Goal: Task Accomplishment & Management: Manage account settings

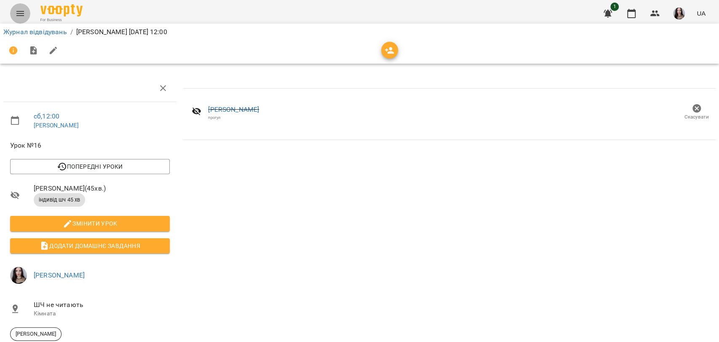
click at [20, 10] on icon "Menu" at bounding box center [20, 13] width 10 height 10
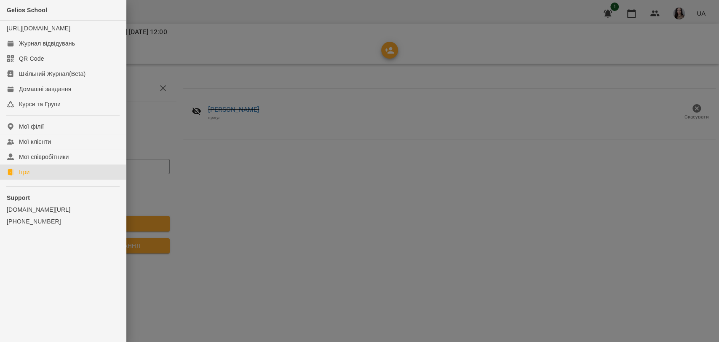
click at [21, 176] on div "Ігри" at bounding box center [24, 172] width 11 height 8
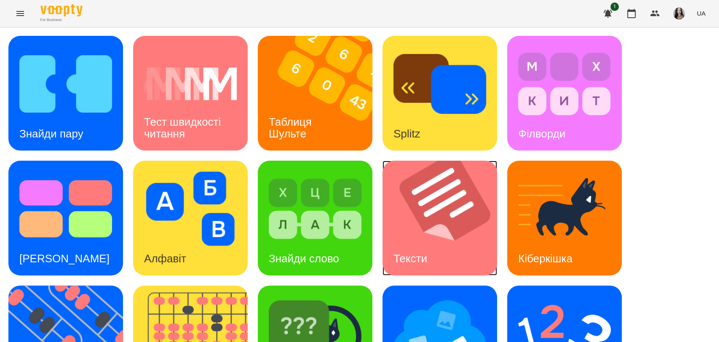
click at [428, 219] on img at bounding box center [445, 218] width 125 height 115
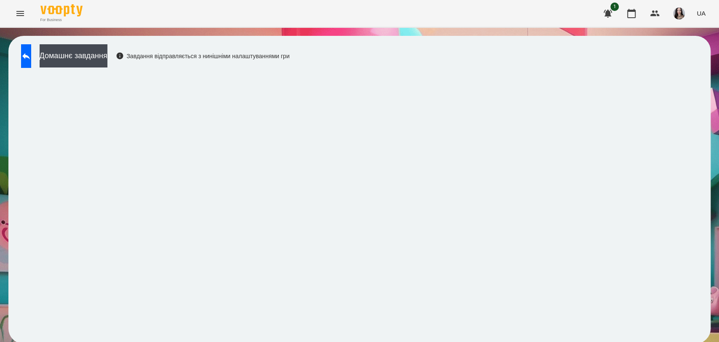
scroll to position [1, 0]
click at [17, 19] on button "Menu" at bounding box center [20, 13] width 20 height 20
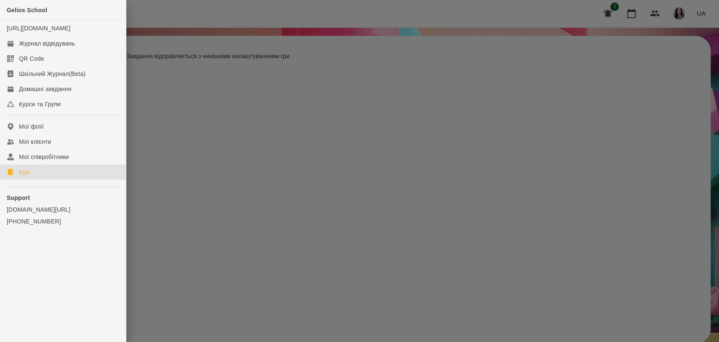
click at [24, 176] on div "Ігри" at bounding box center [24, 172] width 11 height 8
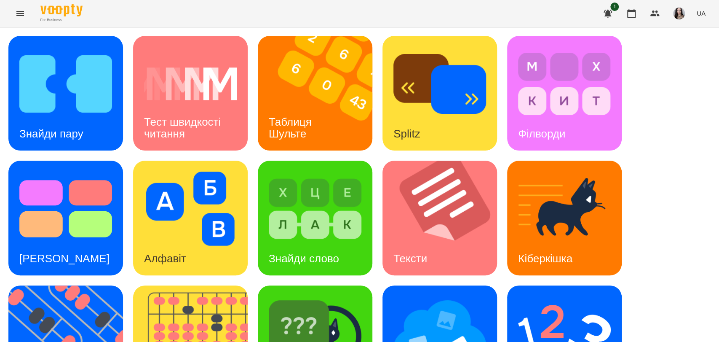
drag, startPoint x: 711, startPoint y: 84, endPoint x: 718, endPoint y: 88, distance: 7.4
click at [718, 88] on div "Знайди пару Тест швидкості читання Таблиця Шульте Splitz Філворди Тест Струпа А…" at bounding box center [359, 280] width 719 height 506
click at [442, 296] on img at bounding box center [440, 333] width 93 height 74
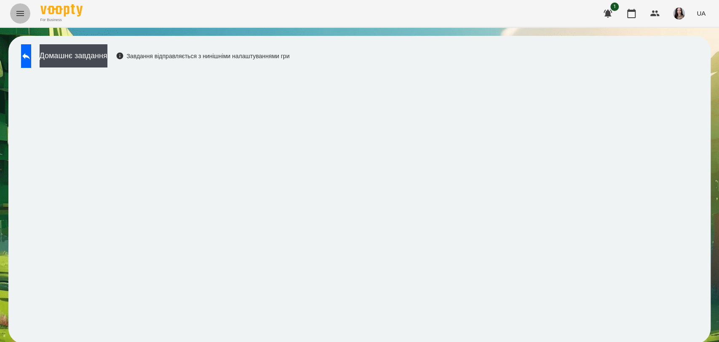
click at [13, 15] on button "Menu" at bounding box center [20, 13] width 20 height 20
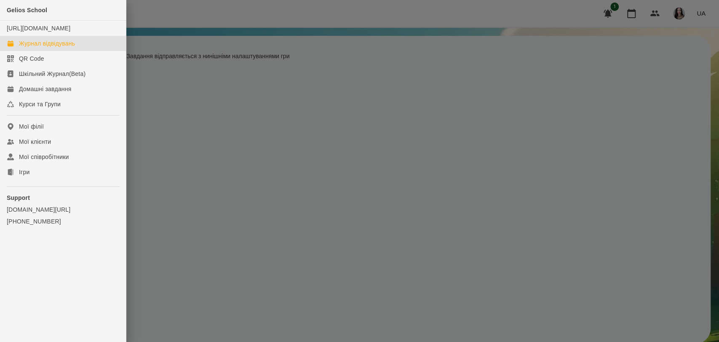
click at [49, 48] on div "Журнал відвідувань" at bounding box center [47, 43] width 56 height 8
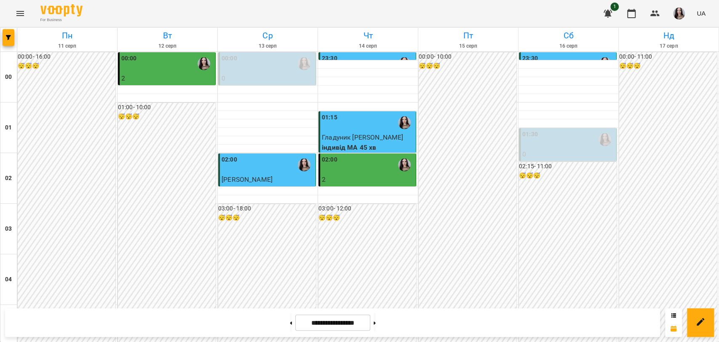
scroll to position [526, 0]
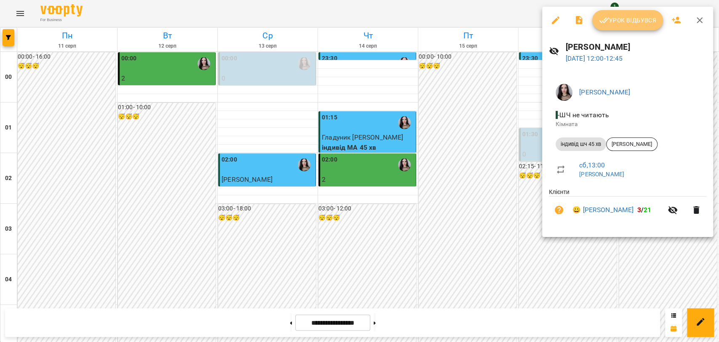
click at [620, 12] on button "Урок відбувся" at bounding box center [627, 20] width 71 height 20
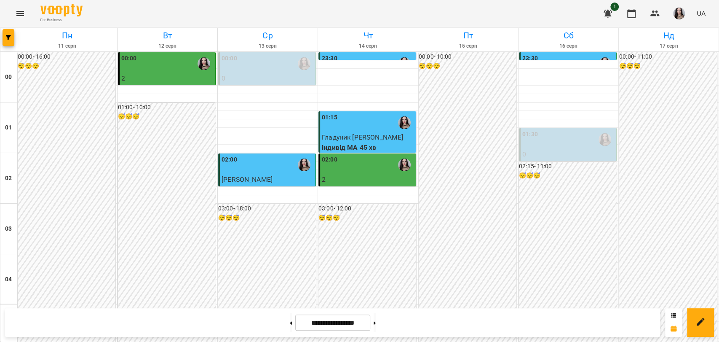
scroll to position [961, 0]
click at [376, 323] on button at bounding box center [375, 322] width 2 height 19
type input "**********"
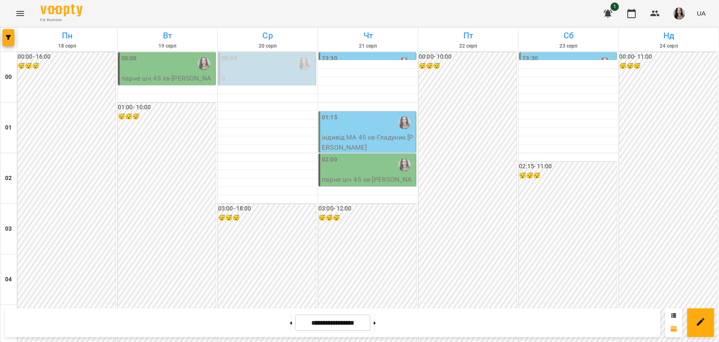
scroll to position [506, 0]
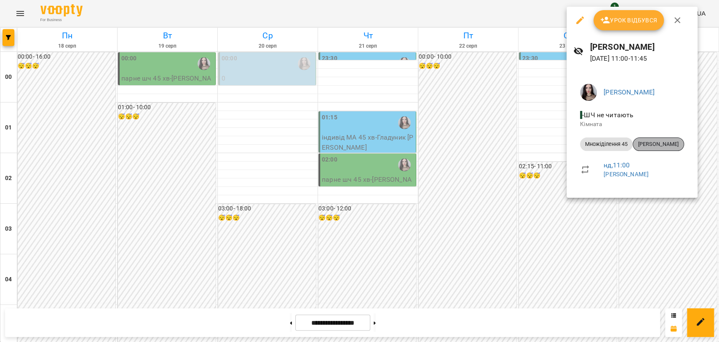
click at [664, 143] on span "[PERSON_NAME]" at bounding box center [658, 144] width 51 height 8
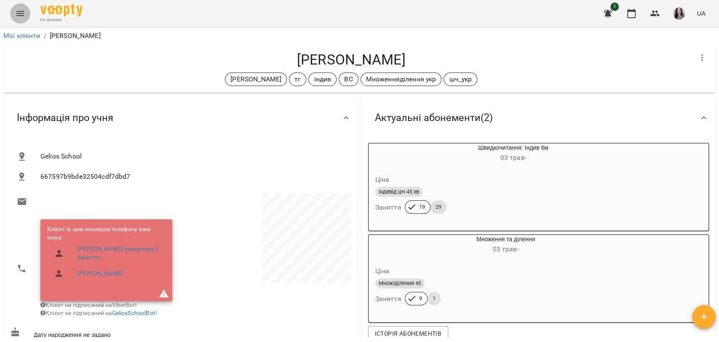
click at [17, 14] on icon "Menu" at bounding box center [20, 13] width 10 height 10
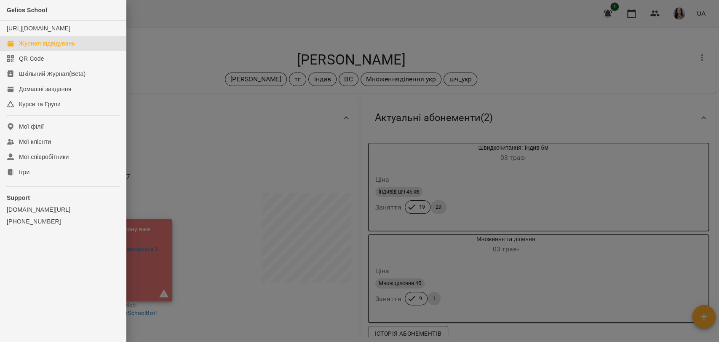
click at [71, 48] on div "Журнал відвідувань" at bounding box center [47, 43] width 56 height 8
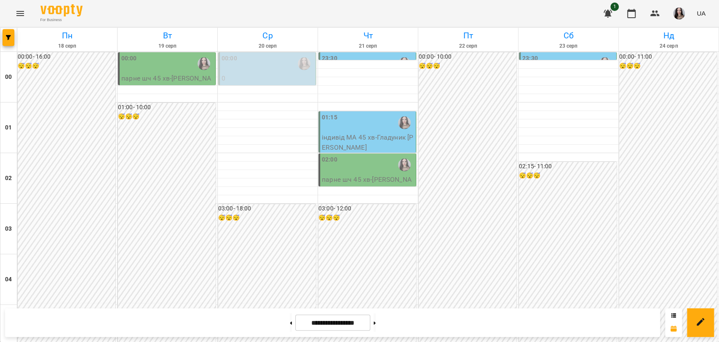
scroll to position [647, 0]
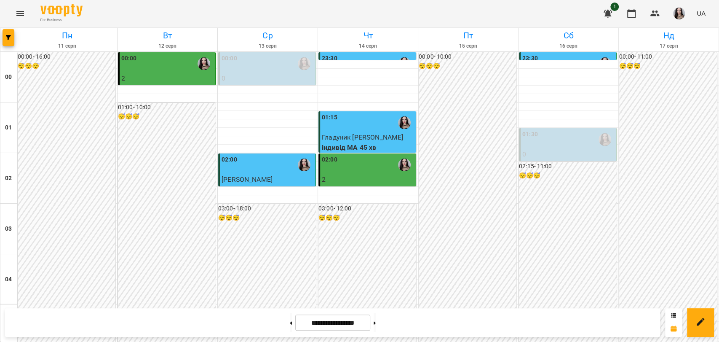
scroll to position [694, 0]
click at [376, 325] on button at bounding box center [375, 322] width 2 height 19
type input "**********"
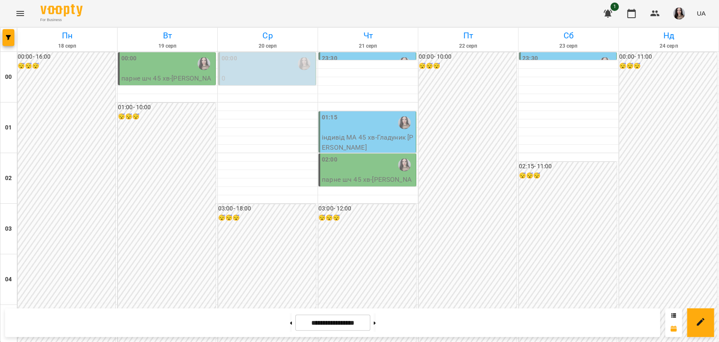
scroll to position [954, 0]
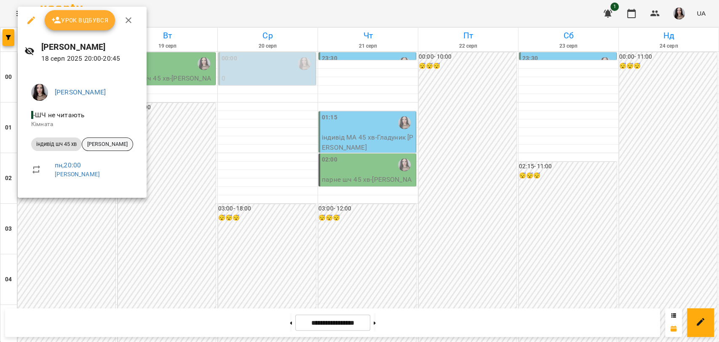
drag, startPoint x: 81, startPoint y: 146, endPoint x: 101, endPoint y: 146, distance: 19.8
click at [101, 146] on li "індивід шч 45 хв Майя Зеленецька" at bounding box center [81, 144] width 115 height 20
copy ul "індивід шч 45 хв Майя Зеленецька"
click at [117, 245] on div at bounding box center [359, 171] width 719 height 342
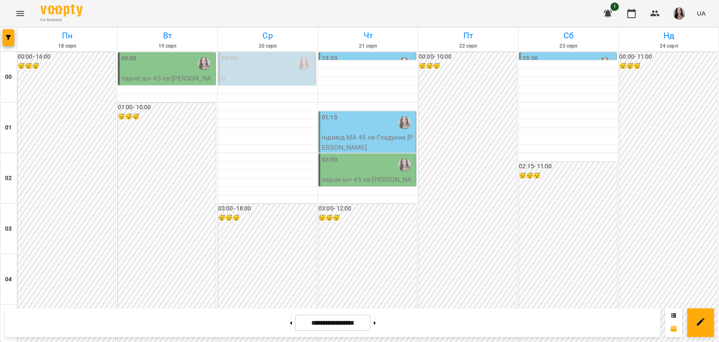
scroll to position [961, 0]
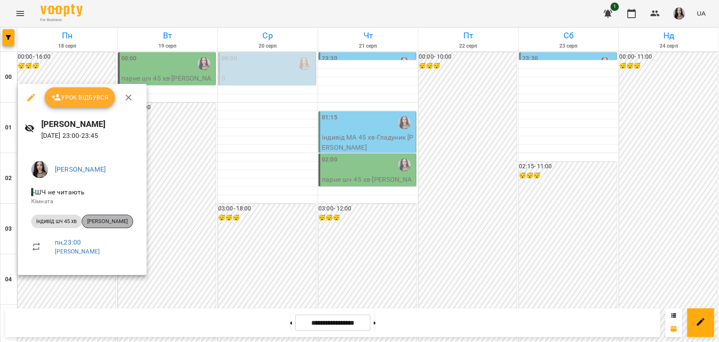
click at [112, 217] on span "[PERSON_NAME]" at bounding box center [107, 221] width 51 height 8
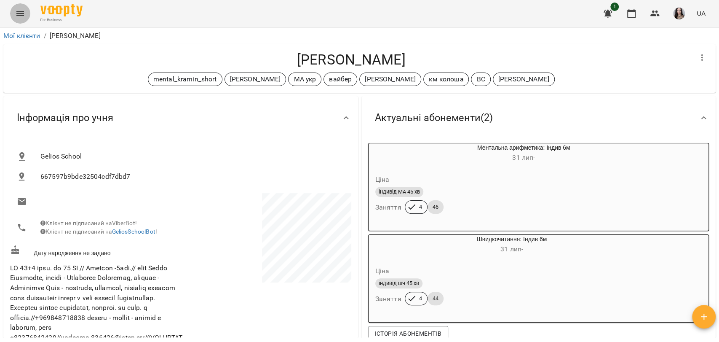
click at [18, 10] on icon "Menu" at bounding box center [20, 13] width 10 height 10
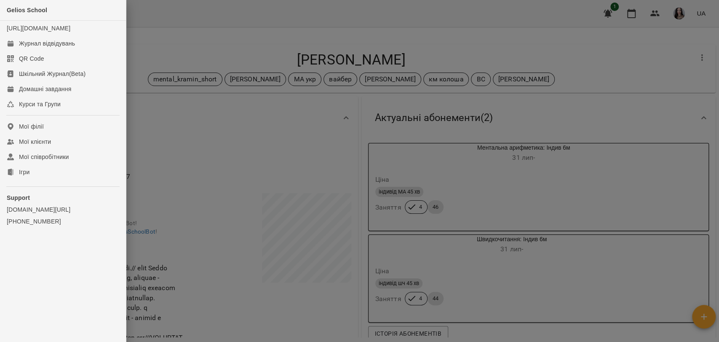
click at [195, 118] on div at bounding box center [359, 171] width 719 height 342
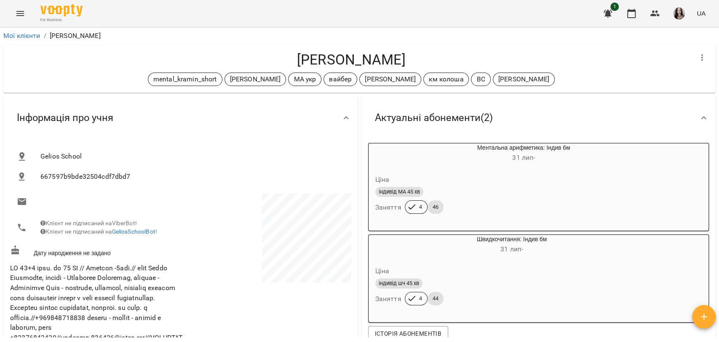
drag, startPoint x: 11, startPoint y: 21, endPoint x: 19, endPoint y: 19, distance: 8.4
click at [19, 19] on div "For Business 1 UA" at bounding box center [359, 13] width 719 height 27
click at [19, 19] on button "Menu" at bounding box center [20, 13] width 20 height 20
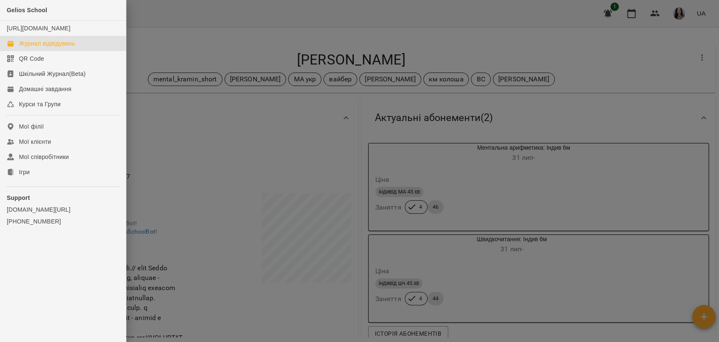
click at [61, 48] on div "Журнал відвідувань" at bounding box center [47, 43] width 56 height 8
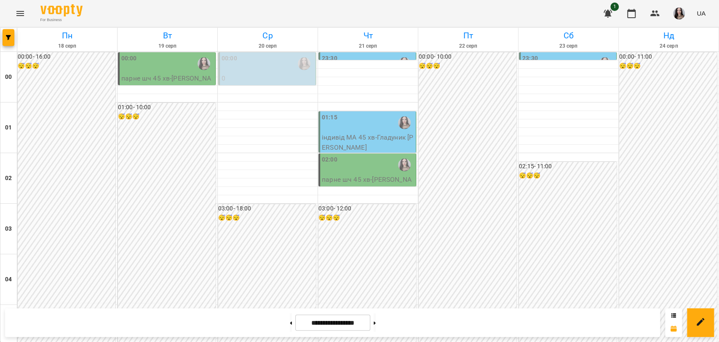
scroll to position [961, 0]
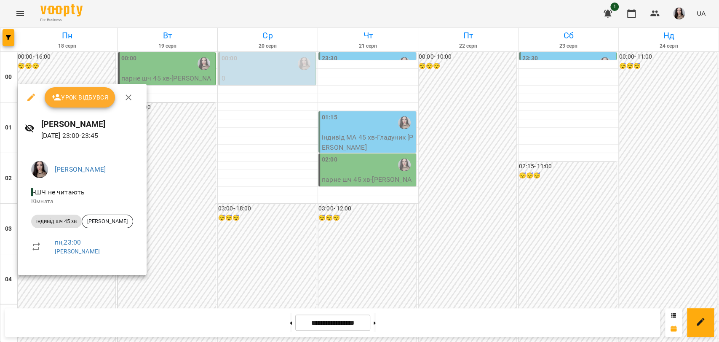
click at [194, 270] on div at bounding box center [359, 171] width 719 height 342
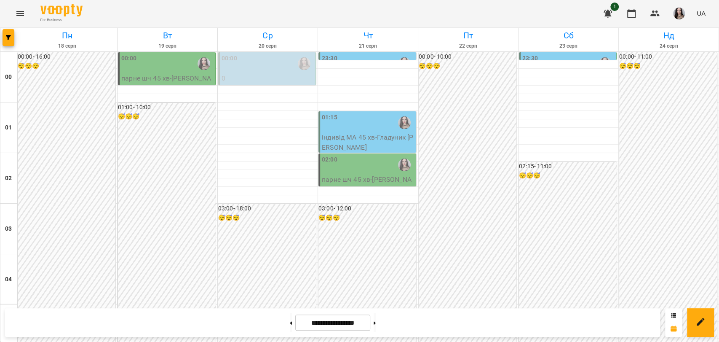
scroll to position [0, 0]
click at [167, 75] on p "парне шч 45 хв - Парне-Коваляк" at bounding box center [167, 83] width 92 height 20
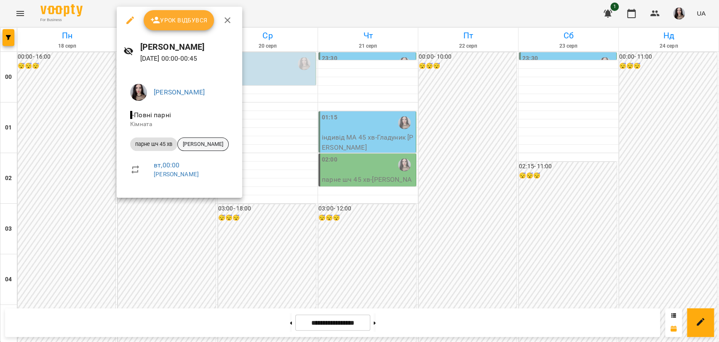
click at [198, 146] on span "[PERSON_NAME]" at bounding box center [203, 144] width 51 height 8
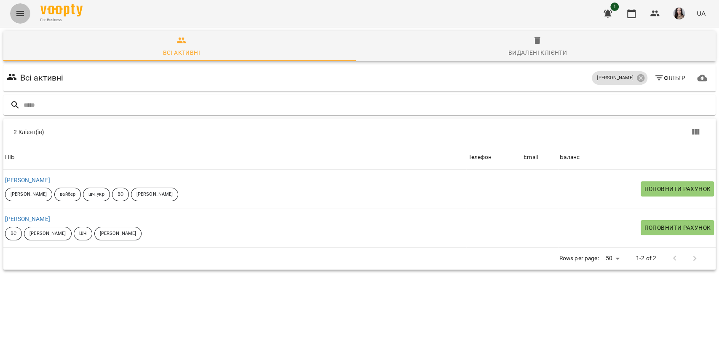
click at [20, 13] on icon "Menu" at bounding box center [20, 13] width 8 height 5
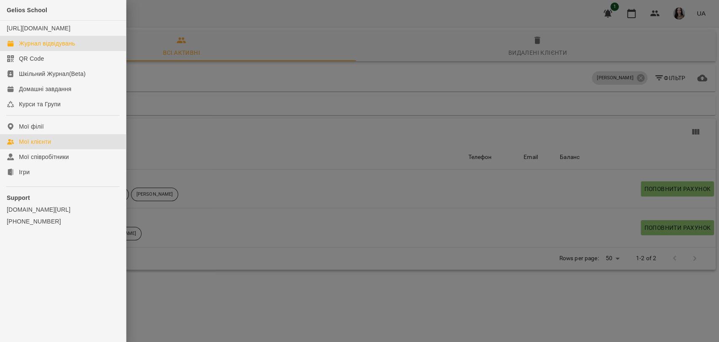
click at [34, 48] on div "Журнал відвідувань" at bounding box center [47, 43] width 56 height 8
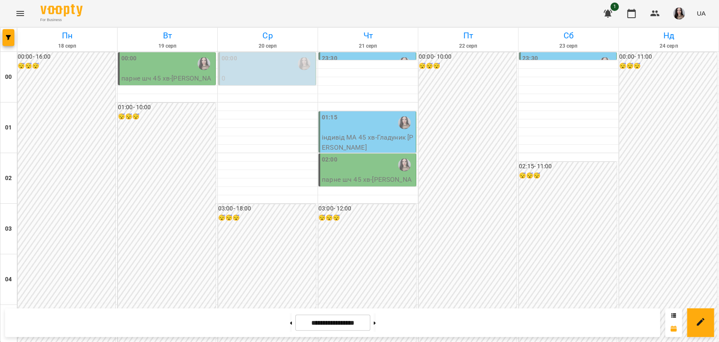
scroll to position [475, 0]
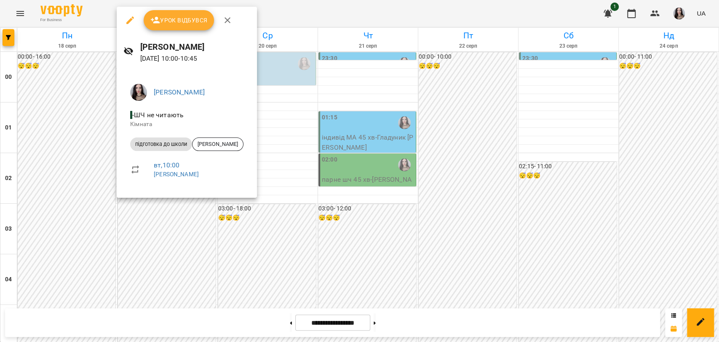
click at [151, 206] on div at bounding box center [359, 171] width 719 height 342
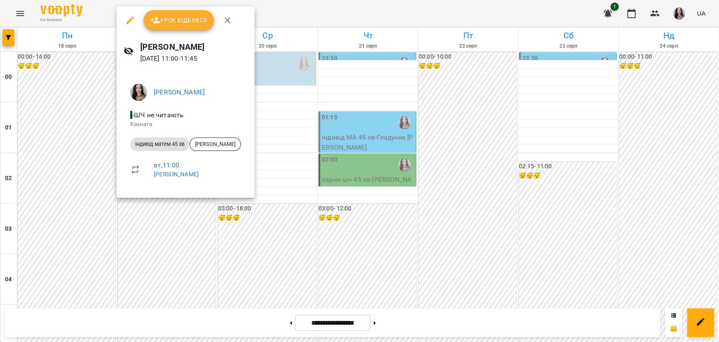
click at [371, 196] on div at bounding box center [359, 171] width 719 height 342
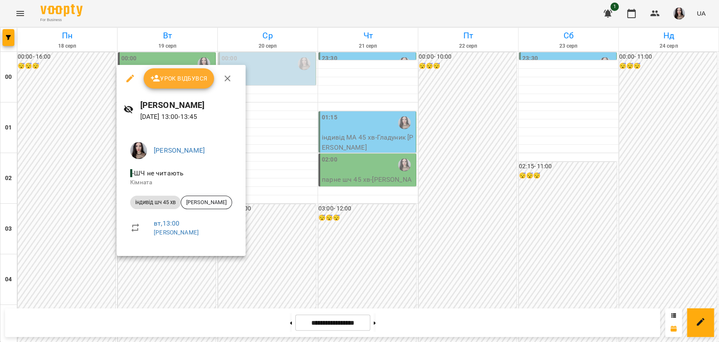
click at [337, 204] on div at bounding box center [359, 171] width 719 height 342
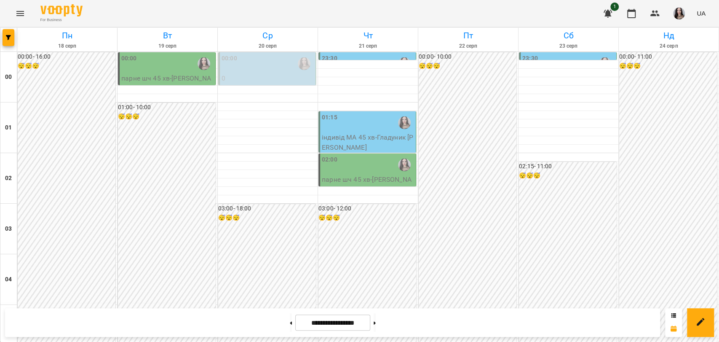
scroll to position [0, 0]
click at [293, 80] on p "0" at bounding box center [268, 78] width 92 height 10
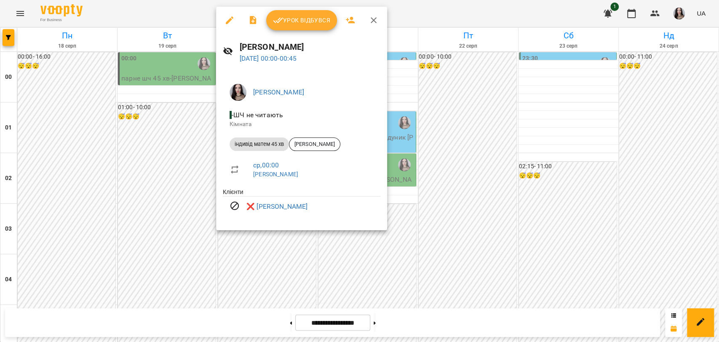
click at [540, 193] on div at bounding box center [359, 171] width 719 height 342
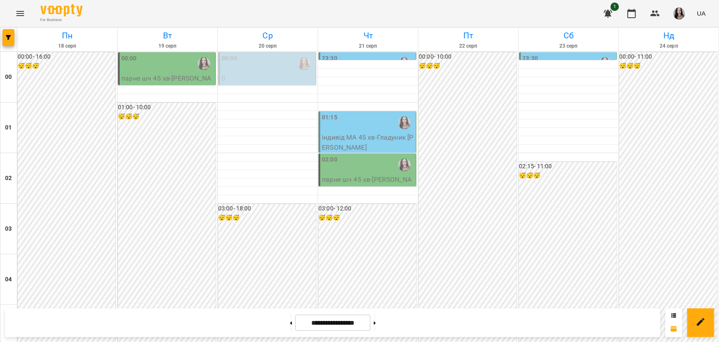
click at [364, 122] on div "01:15" at bounding box center [368, 122] width 92 height 19
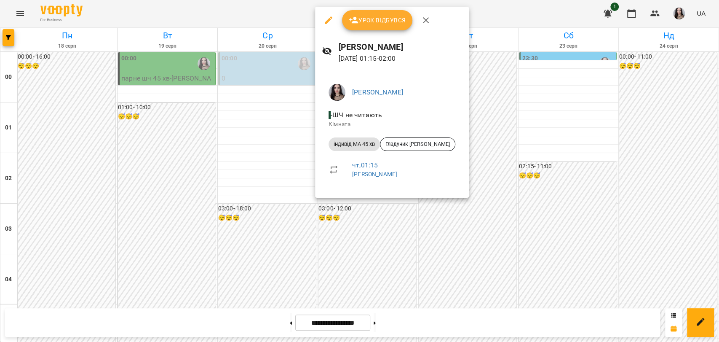
click at [250, 168] on div at bounding box center [359, 171] width 719 height 342
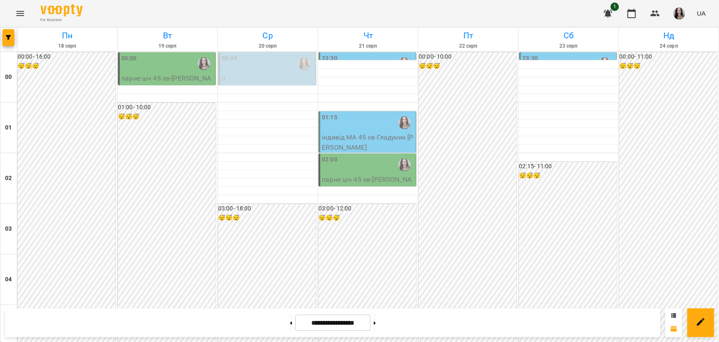
scroll to position [886, 0]
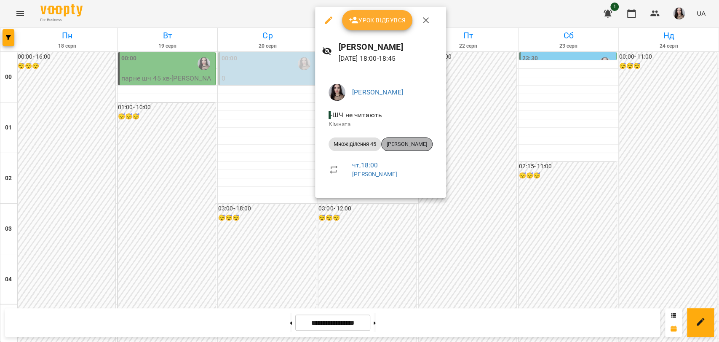
click at [411, 145] on span "[PERSON_NAME]" at bounding box center [407, 144] width 51 height 8
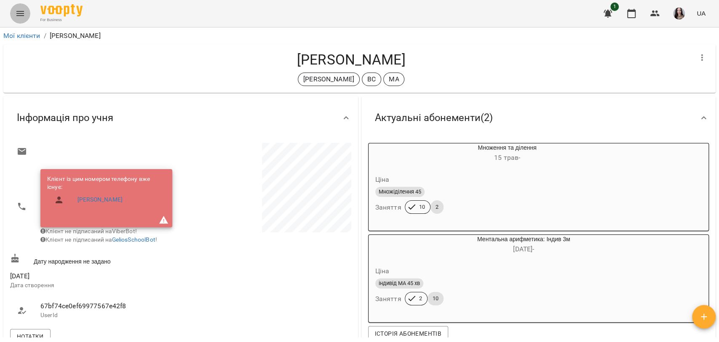
click at [17, 13] on icon "Menu" at bounding box center [20, 13] width 10 height 10
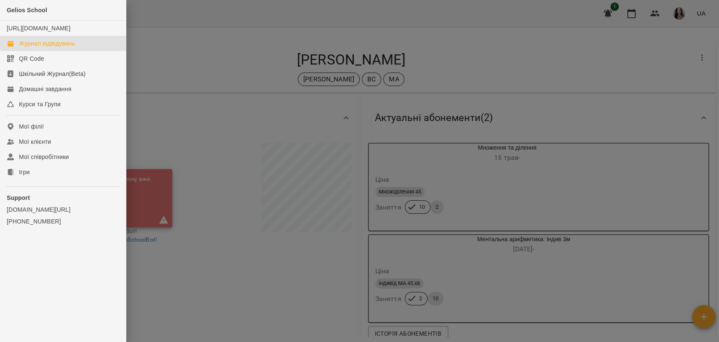
click at [48, 48] on div "Журнал відвідувань" at bounding box center [47, 43] width 56 height 8
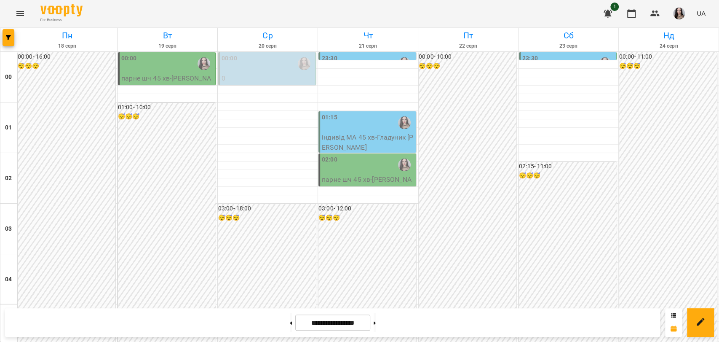
scroll to position [961, 0]
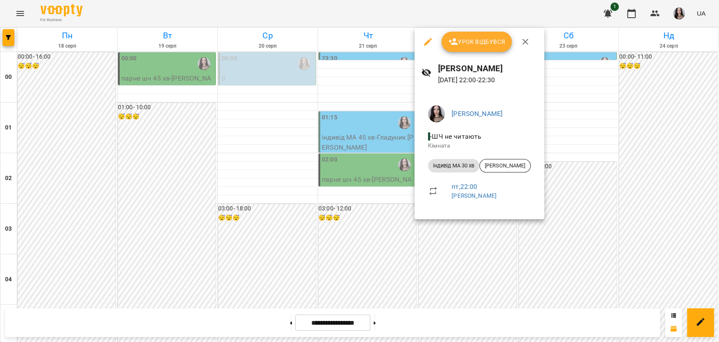
drag, startPoint x: 718, startPoint y: 292, endPoint x: 718, endPoint y: 283, distance: 8.9
click at [718, 283] on div at bounding box center [359, 171] width 719 height 342
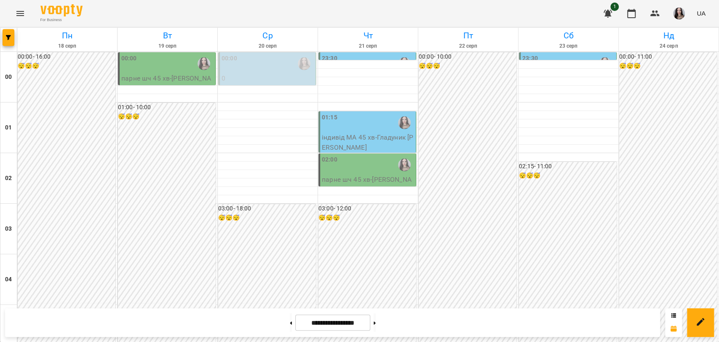
scroll to position [664, 0]
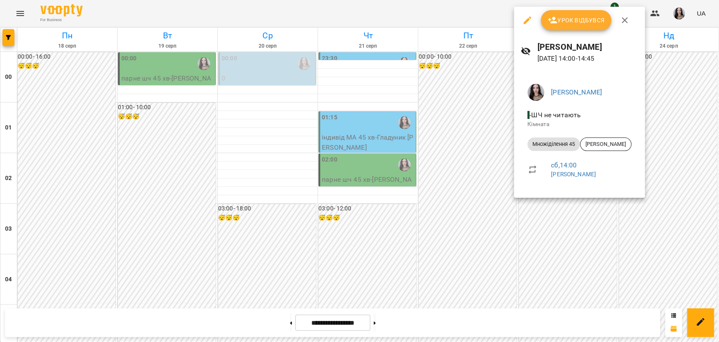
click at [486, 190] on div at bounding box center [359, 171] width 719 height 342
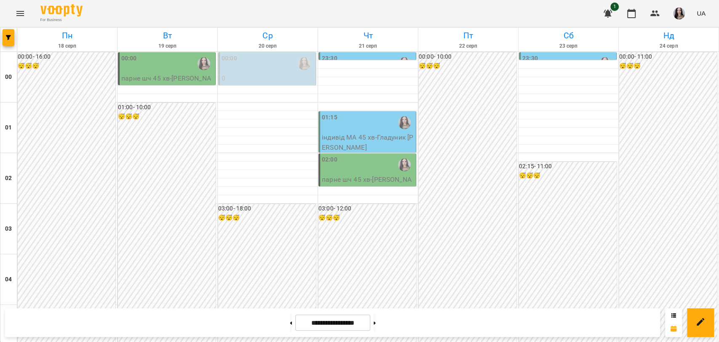
scroll to position [873, 0]
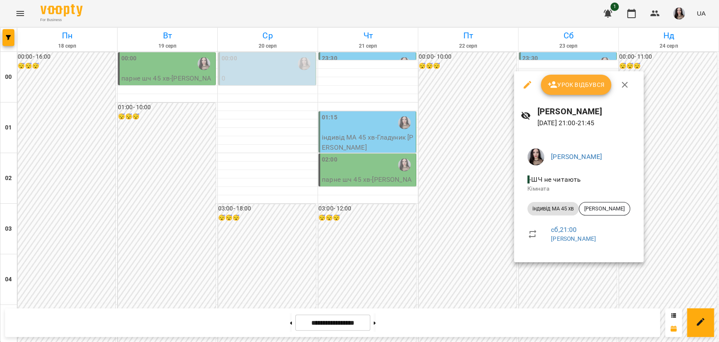
click at [718, 267] on div at bounding box center [359, 171] width 719 height 342
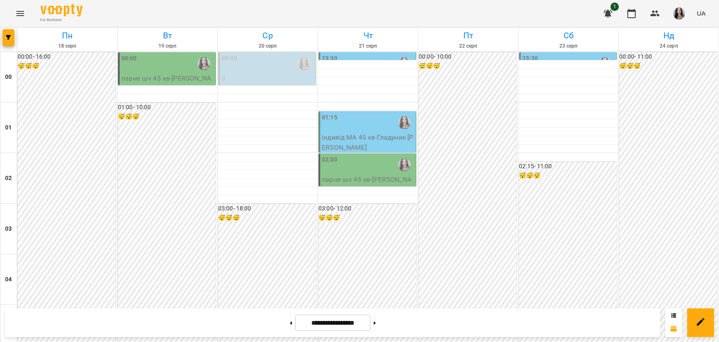
scroll to position [961, 0]
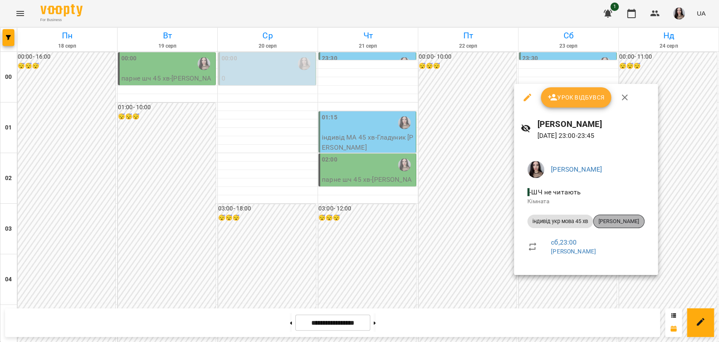
click at [626, 227] on div "[PERSON_NAME]" at bounding box center [618, 220] width 51 height 13
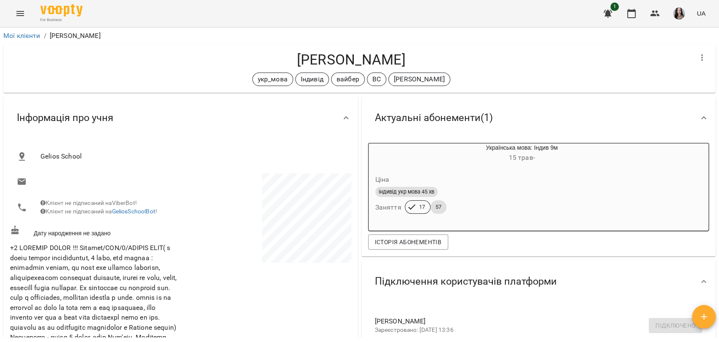
drag, startPoint x: 250, startPoint y: 56, endPoint x: 485, endPoint y: 55, distance: 235.1
click at [485, 55] on h4 "[PERSON_NAME]" at bounding box center [351, 59] width 682 height 17
copy h4 "[PERSON_NAME]"
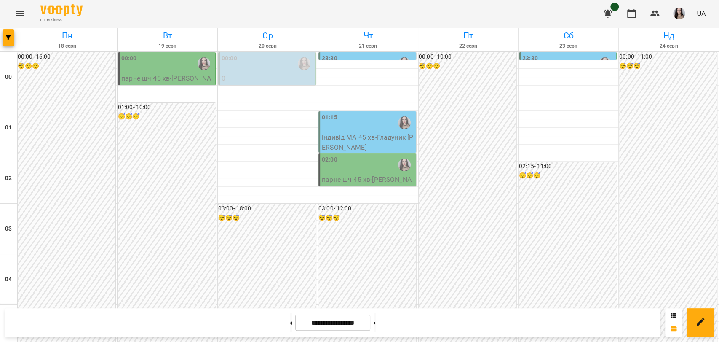
scroll to position [961, 0]
click at [290, 318] on button at bounding box center [291, 322] width 2 height 19
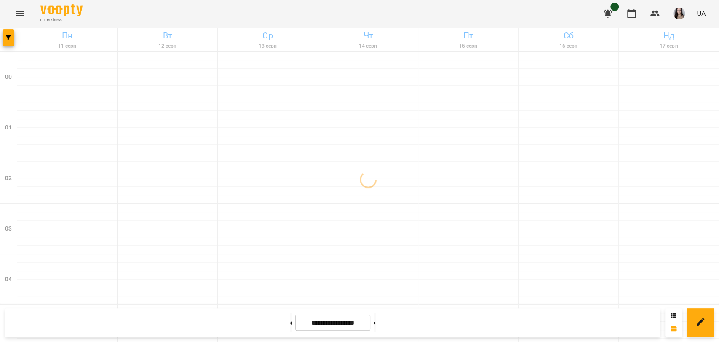
scroll to position [0, 0]
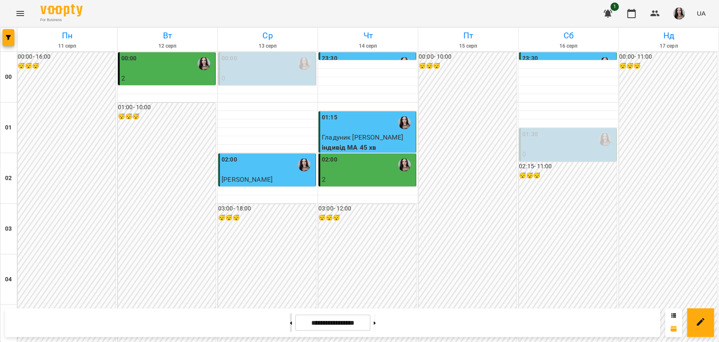
click at [290, 321] on button at bounding box center [291, 322] width 2 height 19
type input "**********"
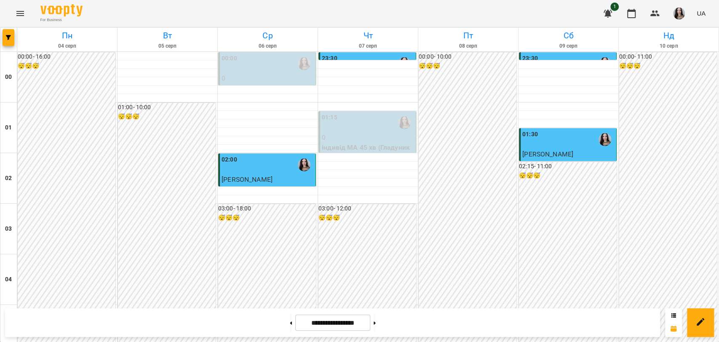
scroll to position [903, 0]
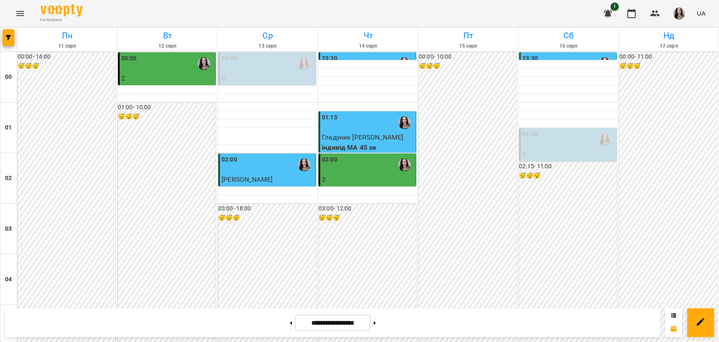
scroll to position [821, 0]
click at [376, 327] on button at bounding box center [375, 322] width 2 height 19
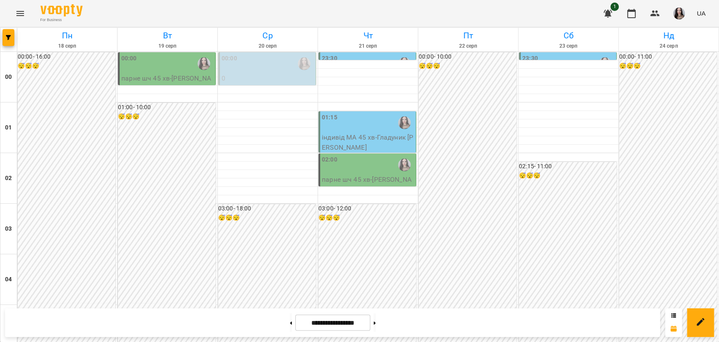
click at [377, 323] on div at bounding box center [374, 322] width 9 height 19
click at [376, 322] on button at bounding box center [375, 322] width 2 height 19
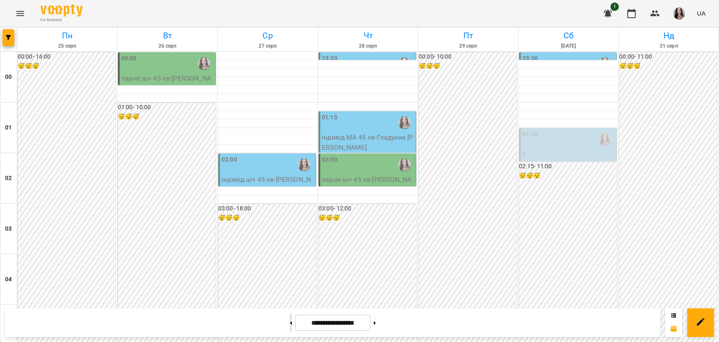
click at [290, 321] on button at bounding box center [291, 322] width 2 height 19
type input "**********"
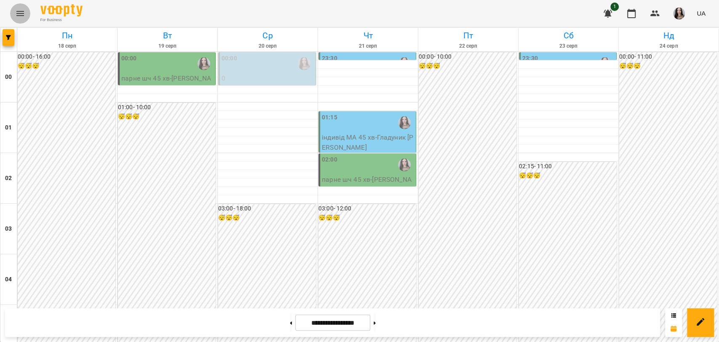
click at [21, 9] on icon "Menu" at bounding box center [20, 13] width 10 height 10
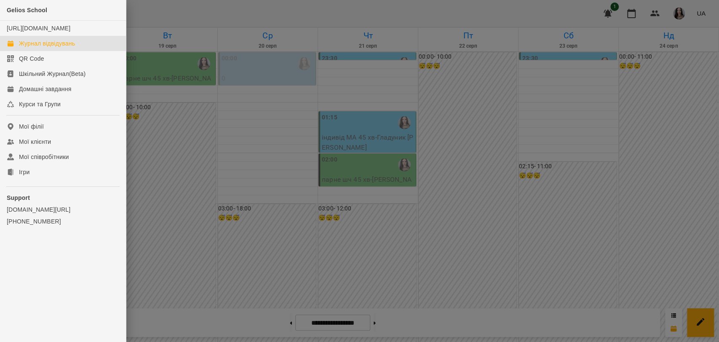
click at [39, 48] on div "Журнал відвідувань" at bounding box center [47, 43] width 56 height 8
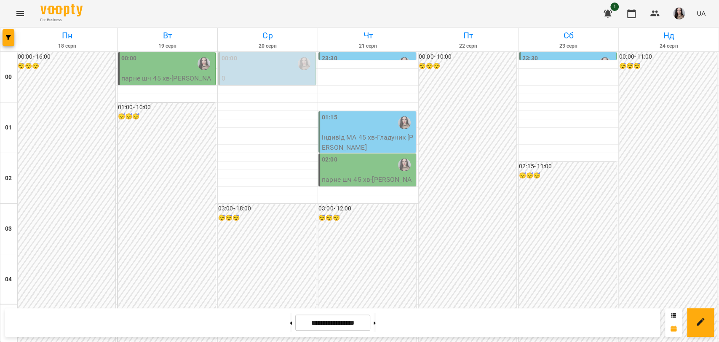
scroll to position [961, 0]
click at [290, 320] on button at bounding box center [291, 322] width 2 height 19
type input "**********"
